Goal: Transaction & Acquisition: Purchase product/service

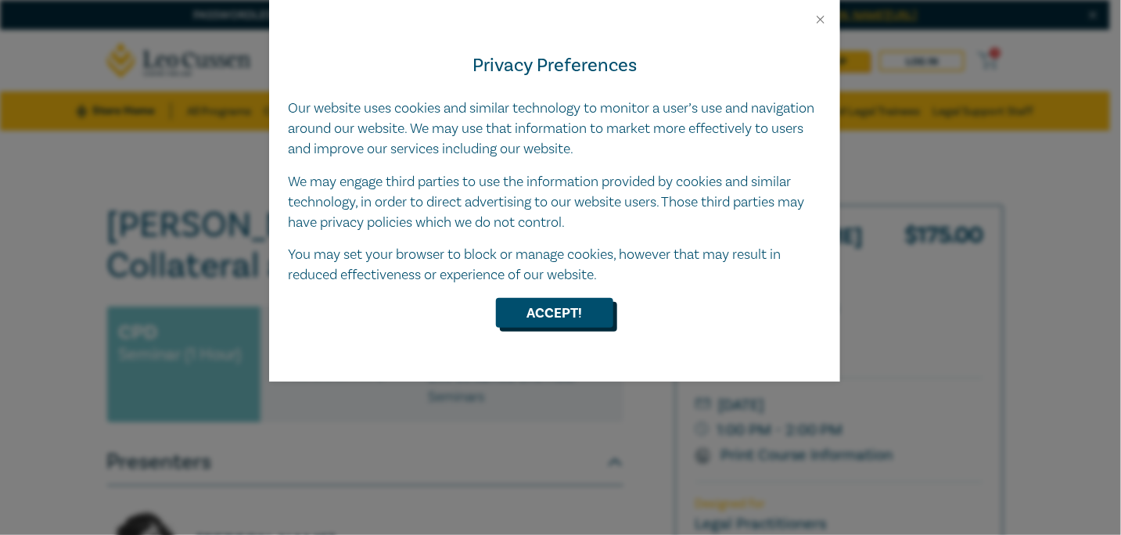
click at [585, 304] on button "Accept!" at bounding box center [554, 313] width 117 height 30
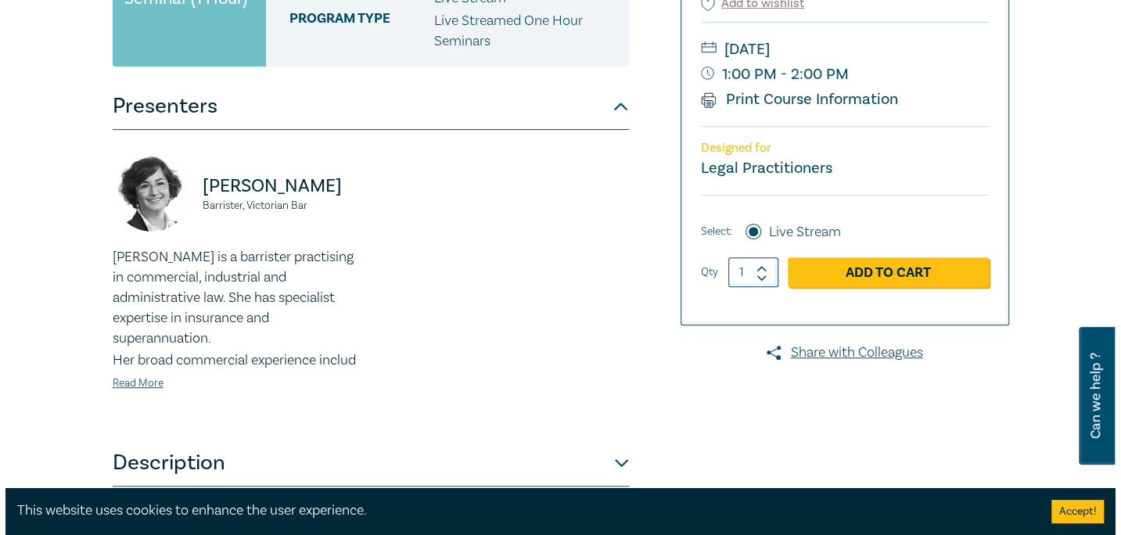
scroll to position [391, 0]
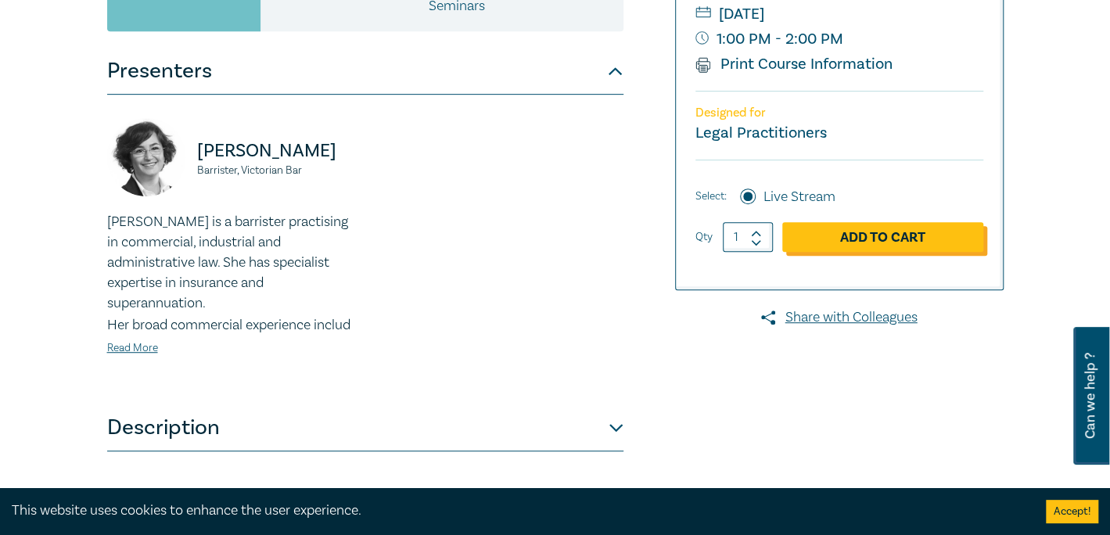
click at [856, 232] on link "Add to Cart" at bounding box center [882, 237] width 201 height 30
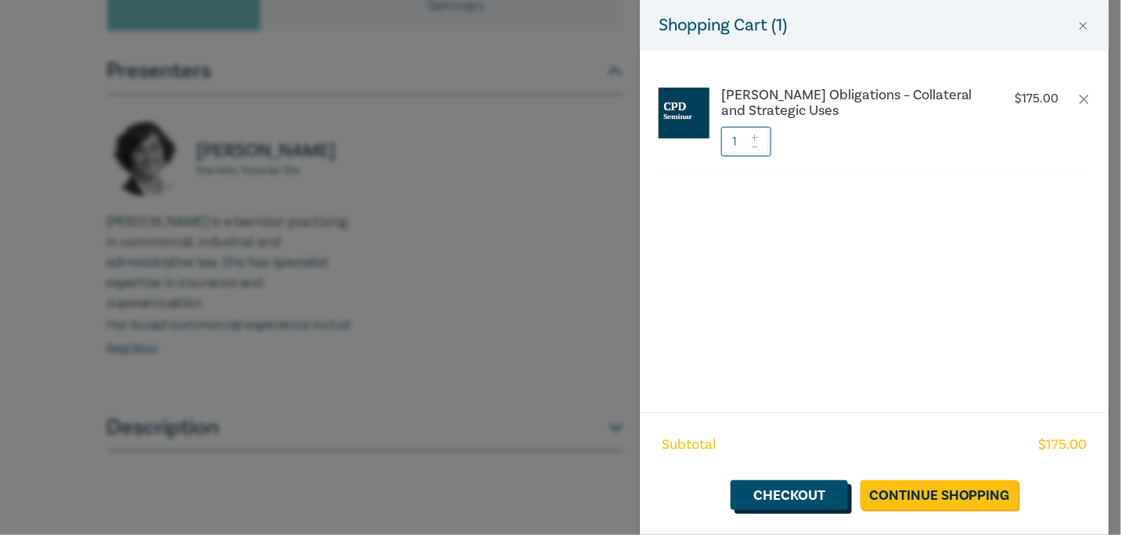
click at [793, 498] on link "Checkout" at bounding box center [788, 495] width 117 height 30
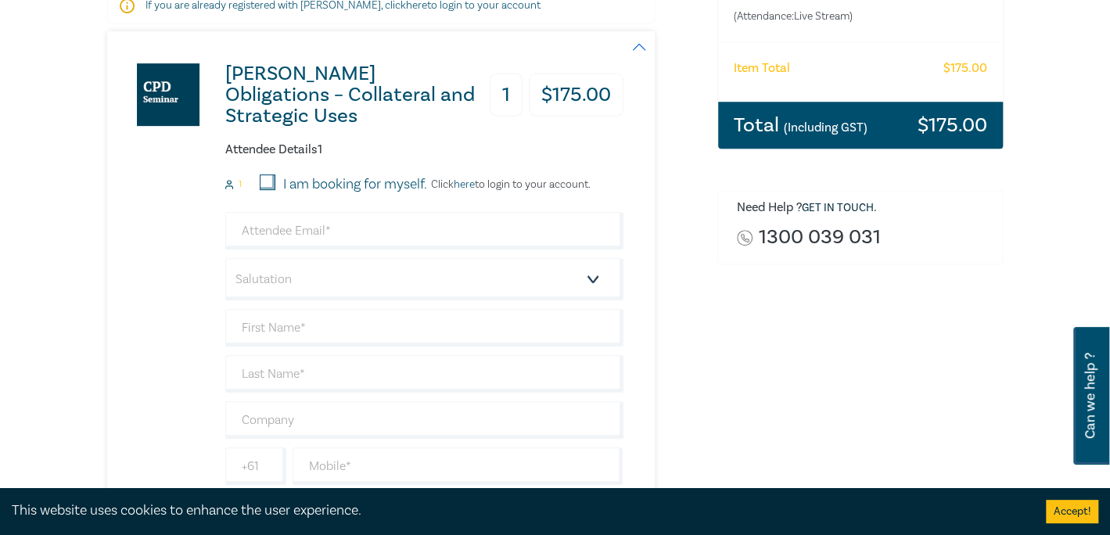
scroll to position [391, 0]
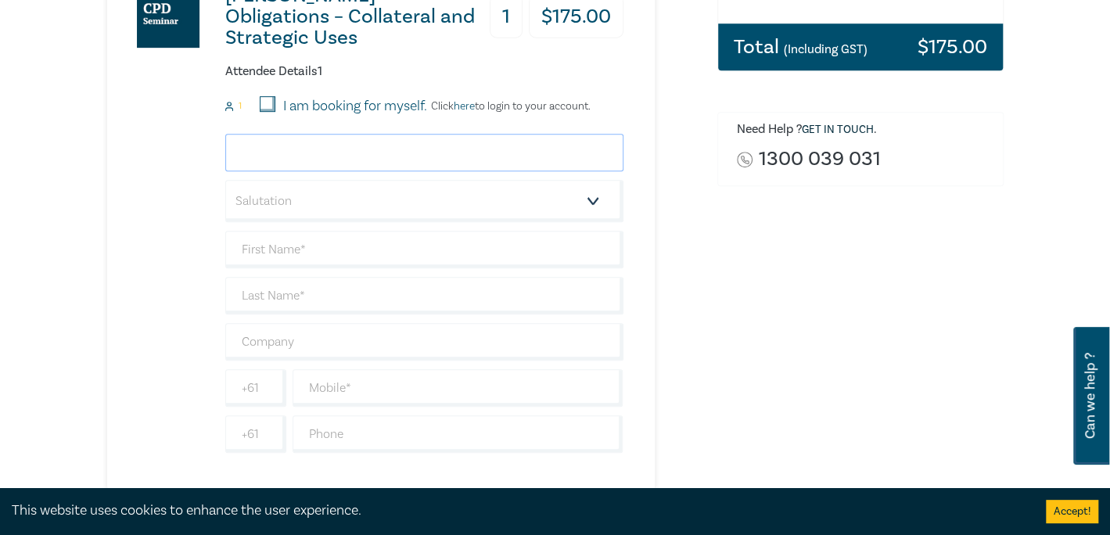
click at [314, 153] on input "email" at bounding box center [424, 153] width 398 height 38
type input "[EMAIL_ADDRESS][DOMAIN_NAME]"
type input "[PERSON_NAME]"
type input "0449956300"
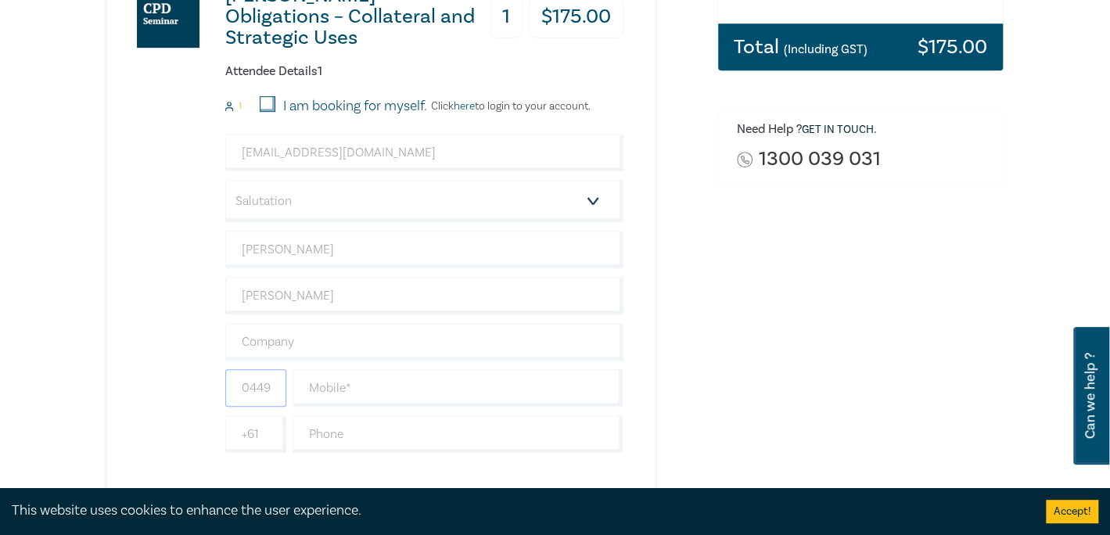
type input "[GEOGRAPHIC_DATA]"
click at [292, 246] on input "[PERSON_NAME]" at bounding box center [424, 250] width 398 height 38
type input "[PERSON_NAME]"
drag, startPoint x: 299, startPoint y: 293, endPoint x: 217, endPoint y: 296, distance: 82.2
click at [217, 296] on div "[PERSON_NAME] Obligations – Collateral and Strategic Uses 1 $ 175.00 Attendee D…" at bounding box center [365, 221] width 516 height 536
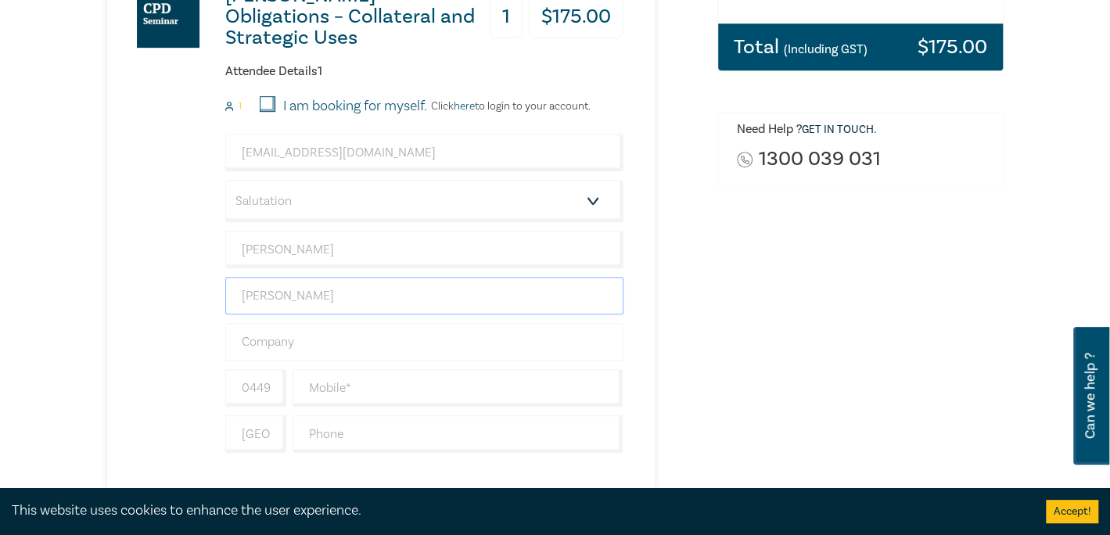
type input "[PERSON_NAME]"
drag, startPoint x: 301, startPoint y: 385, endPoint x: 181, endPoint y: 397, distance: 120.2
click at [181, 397] on div "[PERSON_NAME] Obligations – Collateral and Strategic Uses 1 $ 175.00 Attendee D…" at bounding box center [365, 221] width 516 height 536
type input "0412890513"
type input "[PERSON_NAME] & Associates"
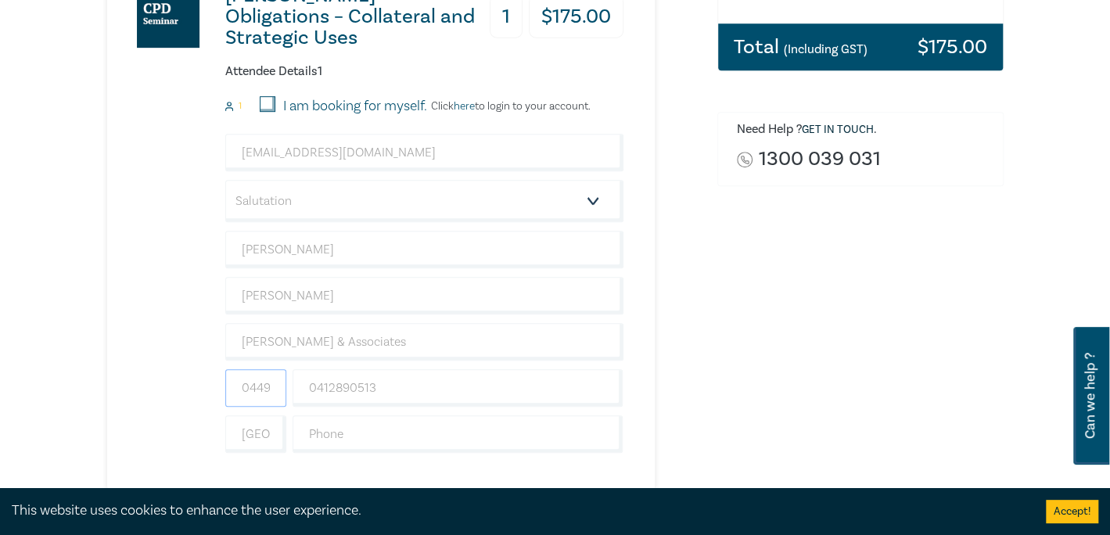
scroll to position [0, 0]
drag, startPoint x: 275, startPoint y: 386, endPoint x: 218, endPoint y: 390, distance: 57.2
click at [218, 390] on div "[PERSON_NAME] Obligations – Collateral and Strategic Uses 1 $ 175.00 Attendee D…" at bounding box center [365, 221] width 516 height 536
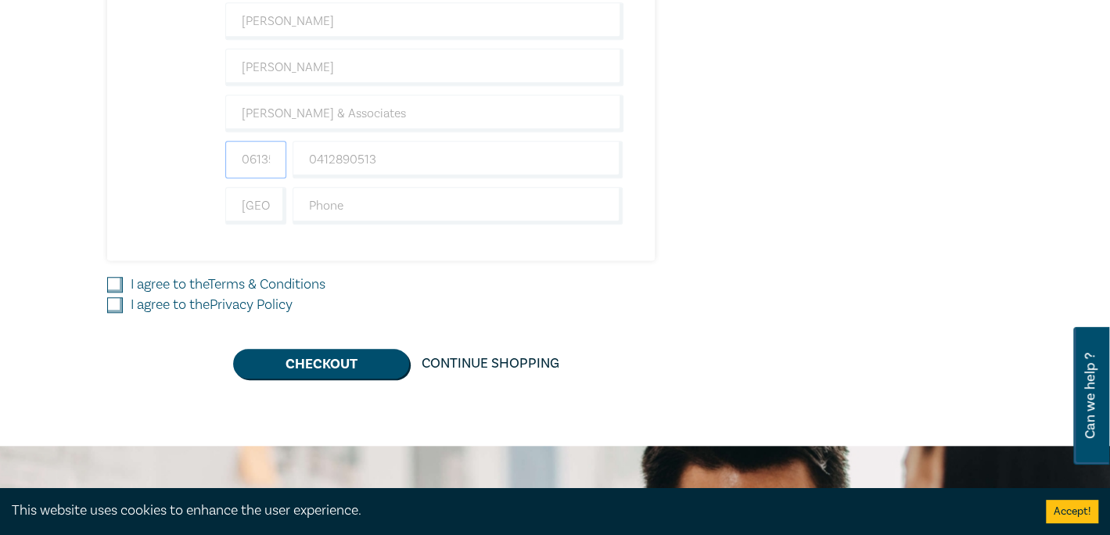
scroll to position [626, 0]
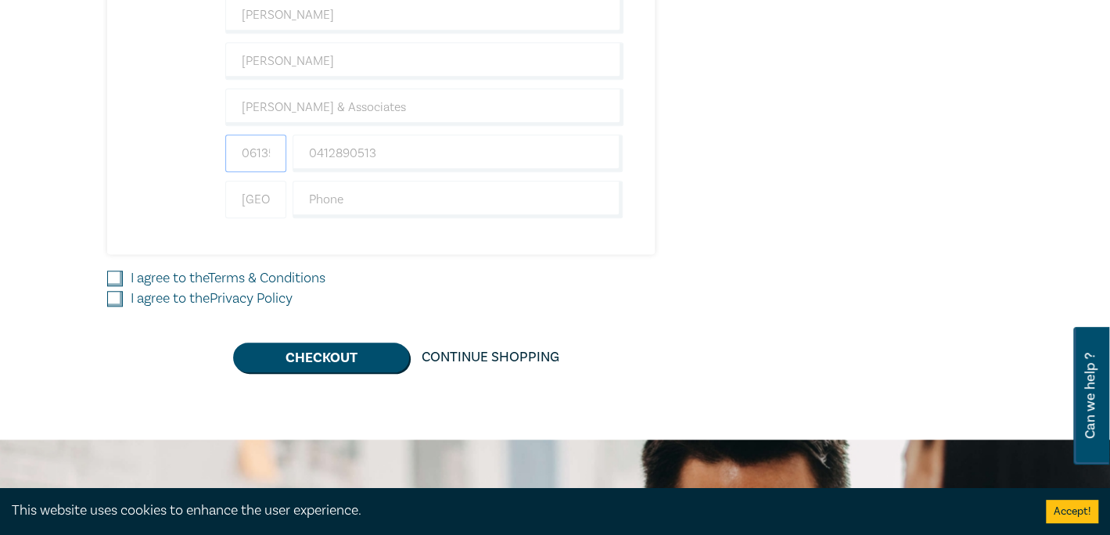
type input "061356300"
drag, startPoint x: 248, startPoint y: 196, endPoint x: 284, endPoint y: 193, distance: 36.1
click at [284, 193] on input "[GEOGRAPHIC_DATA]" at bounding box center [255, 200] width 61 height 38
type input "[GEOGRAPHIC_DATA]"
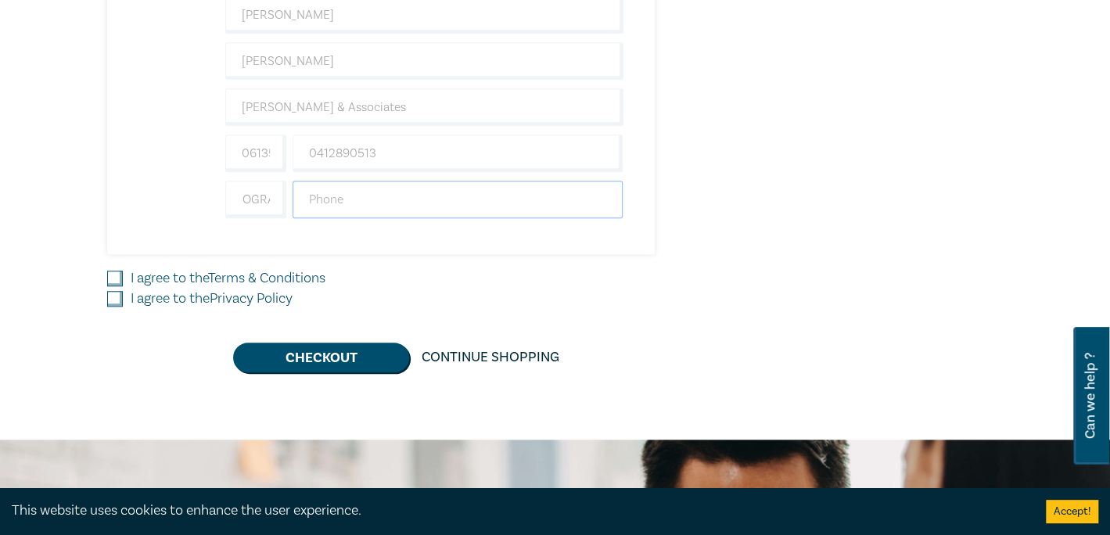
scroll to position [0, 0]
click at [357, 189] on input "text" at bounding box center [458, 200] width 331 height 38
type input "97949900"
click at [112, 273] on input "I agree to the Terms & Conditions" at bounding box center [115, 279] width 16 height 16
checkbox input "true"
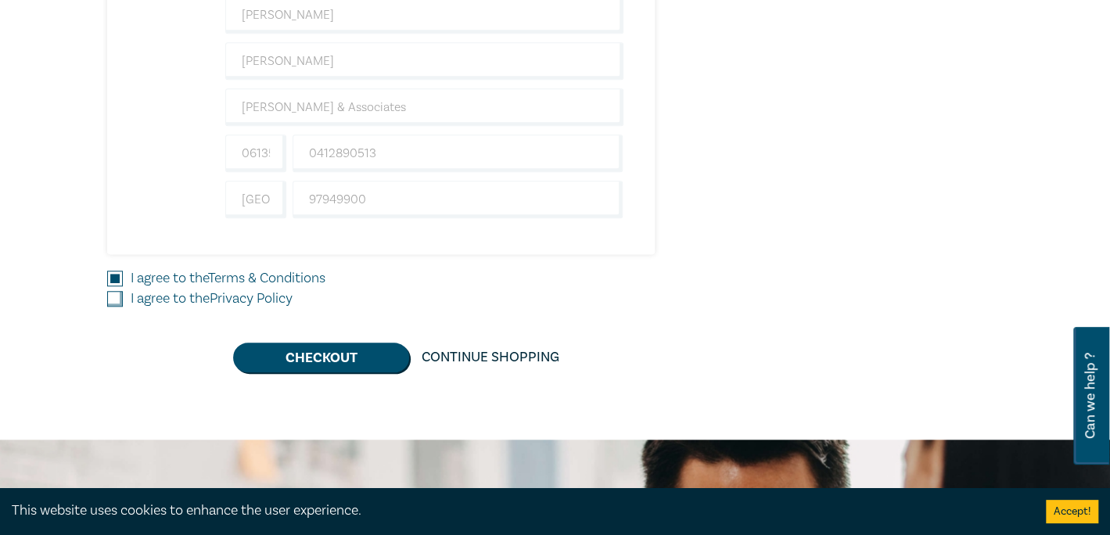
click at [112, 311] on div "[PERSON_NAME] Obligations – Collateral and Strategic Uses 1 $ 175.00 Attendee D…" at bounding box center [402, 45] width 591 height 654
click at [117, 293] on input "I agree to the Privacy Policy" at bounding box center [115, 299] width 16 height 16
checkbox input "true"
click at [354, 368] on button "Checkout" at bounding box center [321, 358] width 176 height 30
